Goal: Task Accomplishment & Management: Use online tool/utility

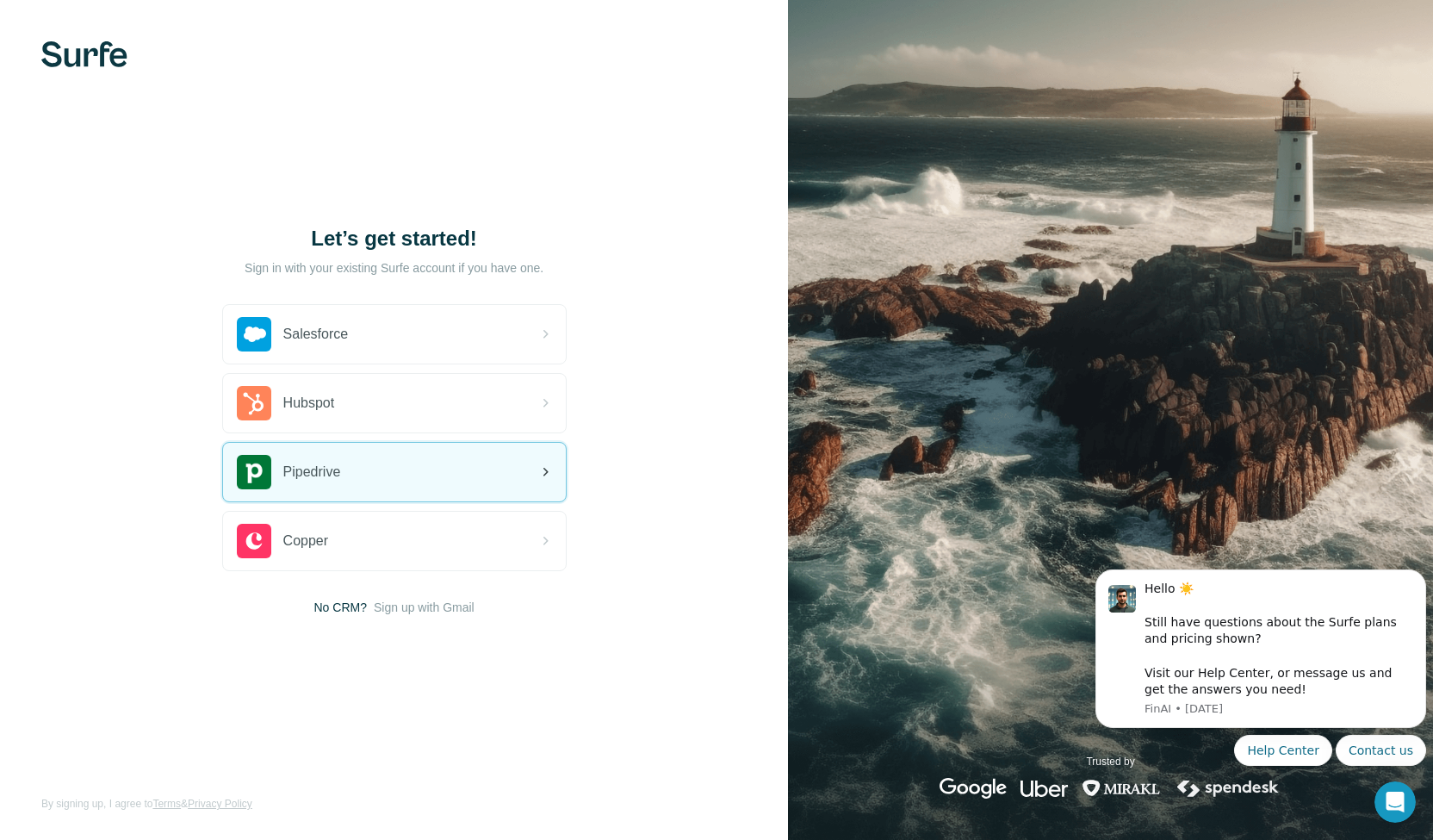
click at [461, 460] on div "Pipedrive" at bounding box center [394, 472] width 343 height 59
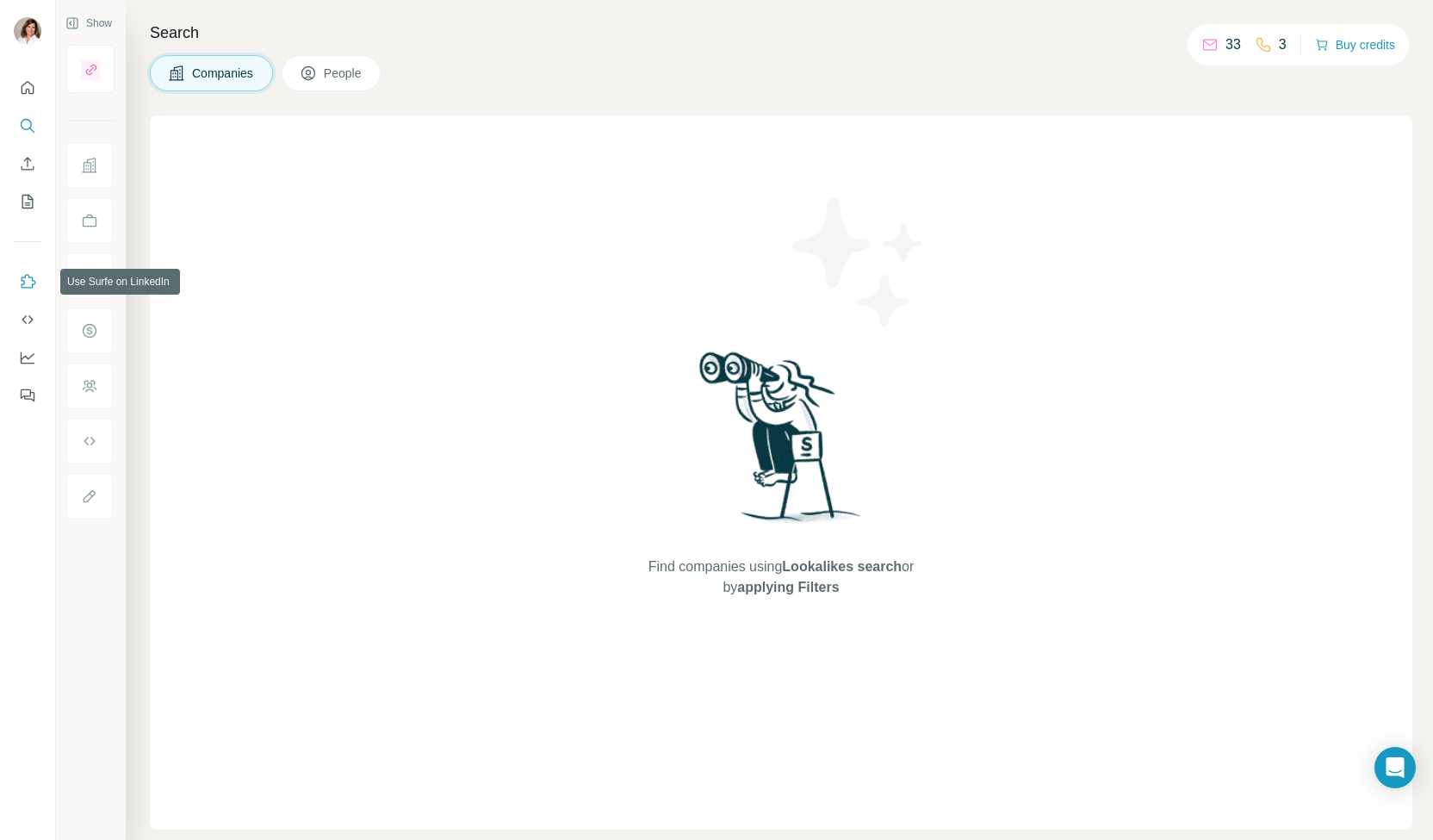
click at [25, 286] on icon "Use Surfe on LinkedIn" at bounding box center [29, 281] width 15 height 14
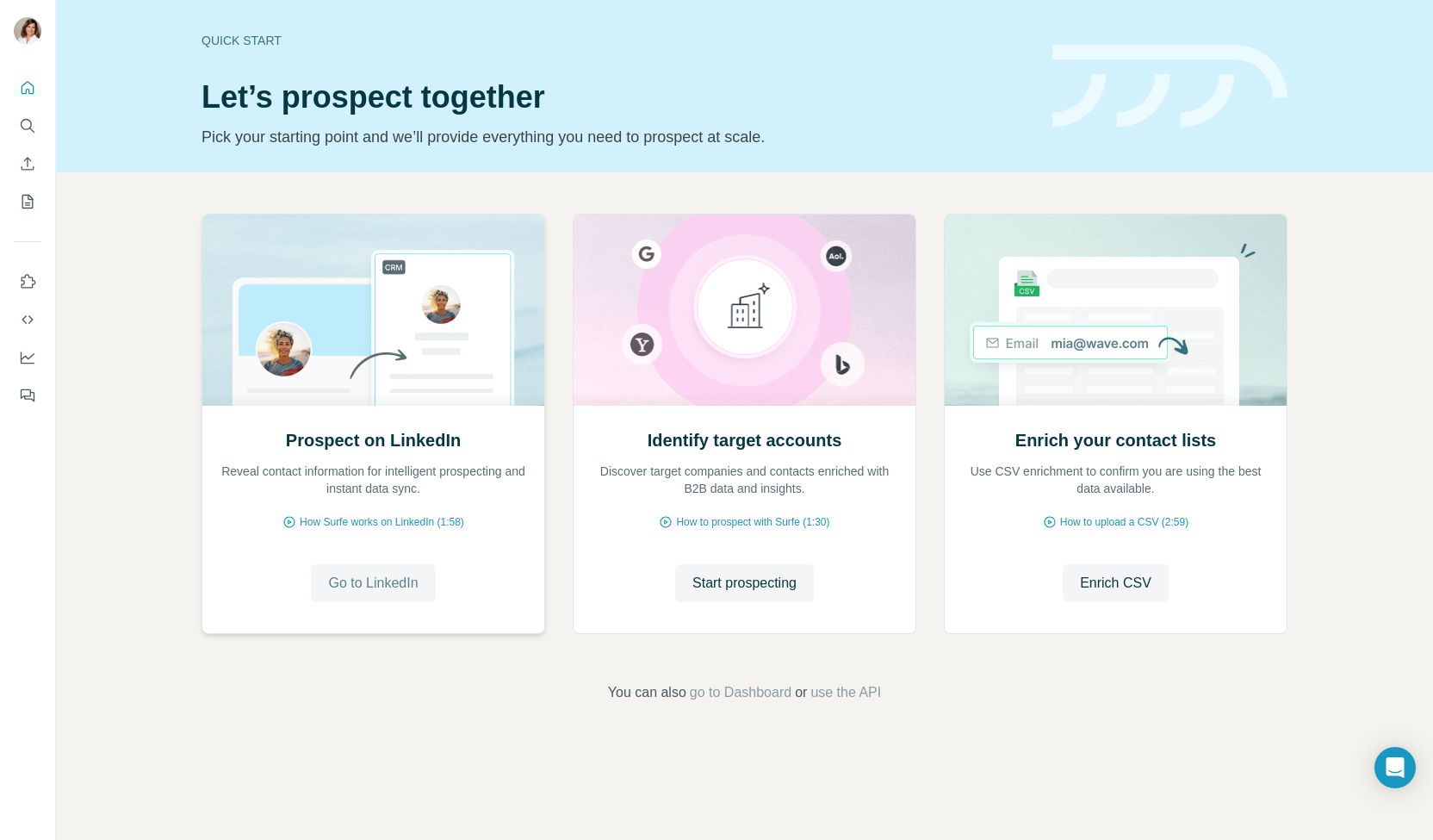
click at [400, 576] on span "Go to LinkedIn" at bounding box center [373, 583] width 90 height 21
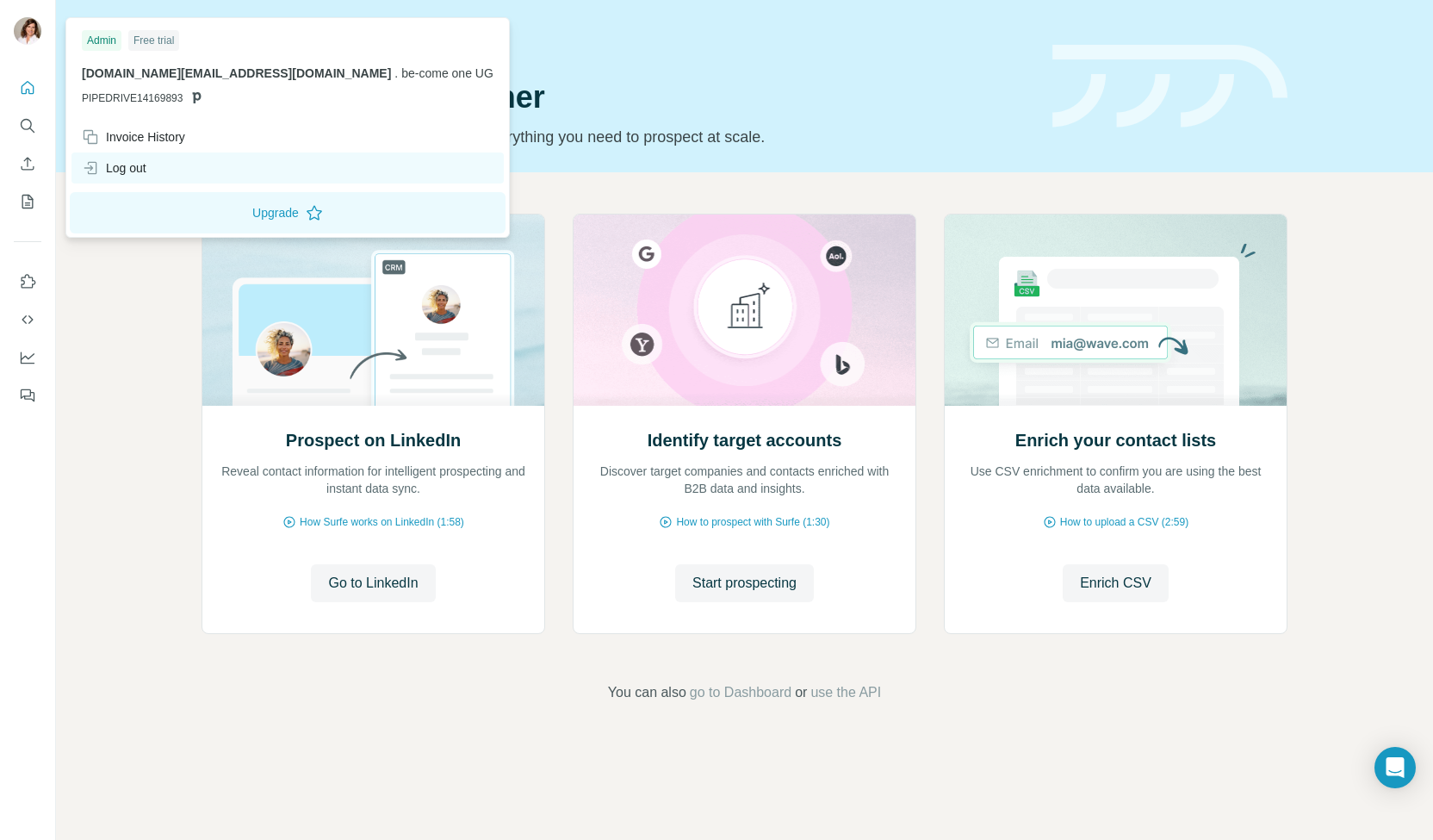
click at [106, 177] on div "Log out" at bounding box center [287, 168] width 432 height 31
